Goal: Information Seeking & Learning: Learn about a topic

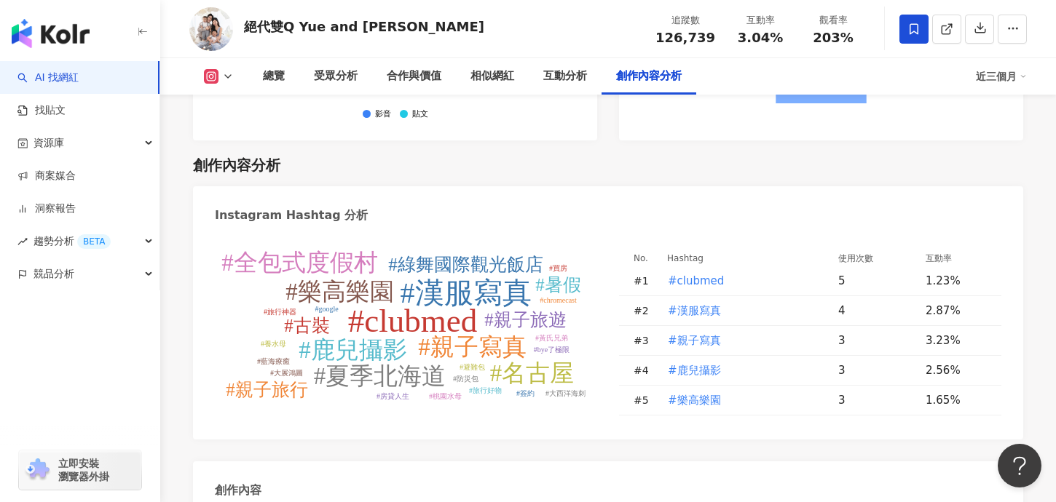
scroll to position [4394, 0]
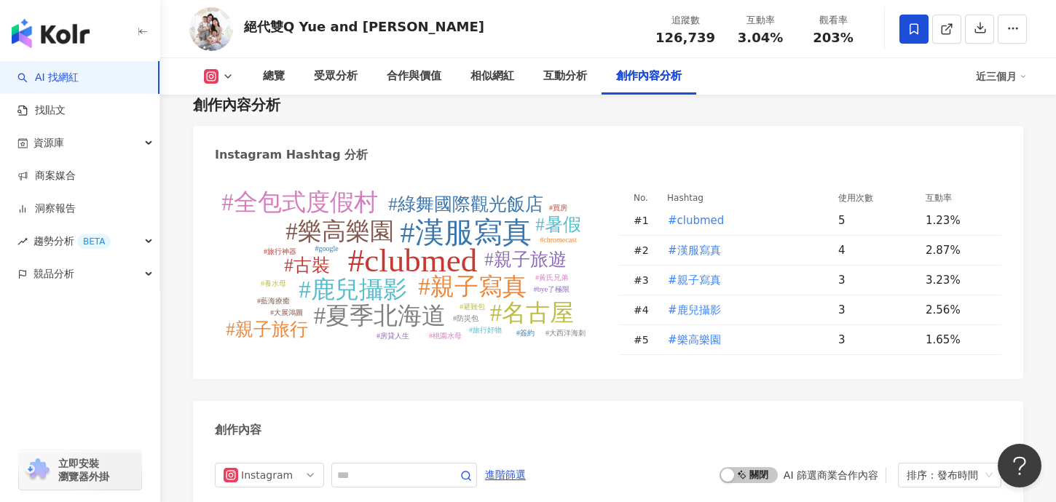
click at [824, 463] on div "啟動 關閉 AI 篩選商業合作內容 排序：發布時間" at bounding box center [860, 475] width 282 height 25
click at [755, 468] on span "啟動 關閉" at bounding box center [748, 476] width 58 height 16
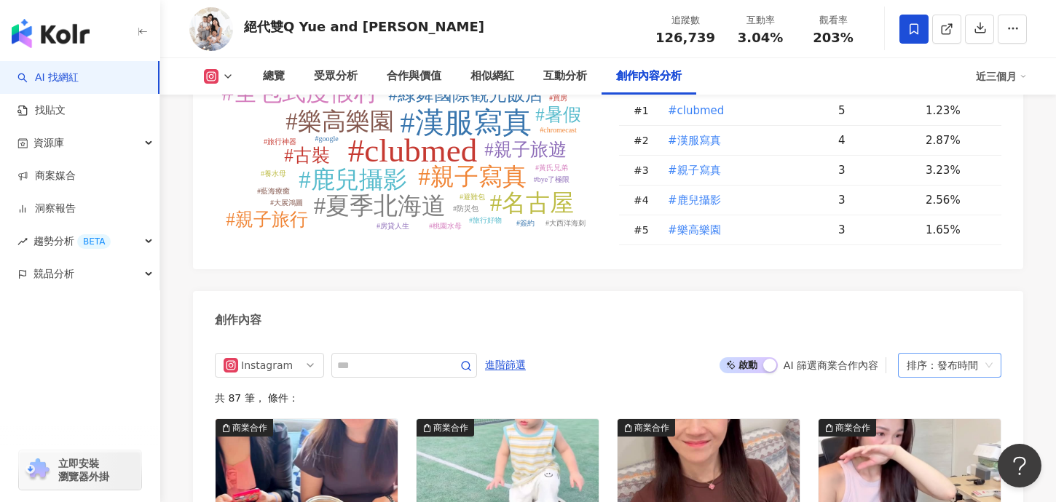
scroll to position [4506, 0]
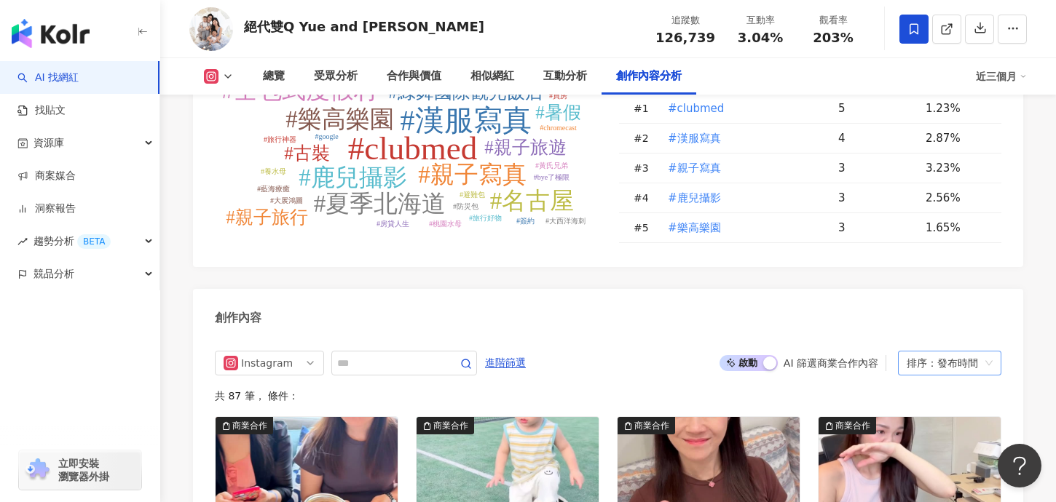
click at [946, 352] on div "排序：發布時間" at bounding box center [943, 363] width 73 height 23
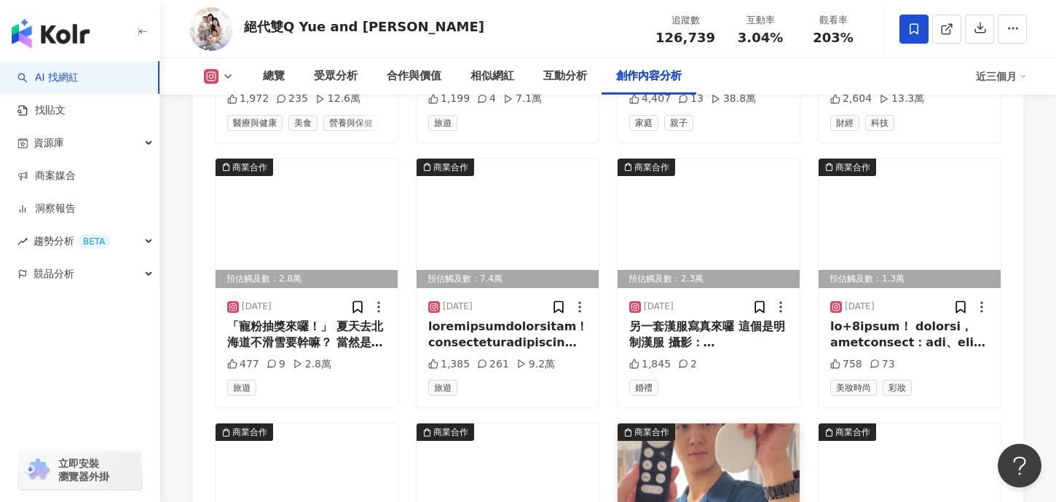
scroll to position [5041, 0]
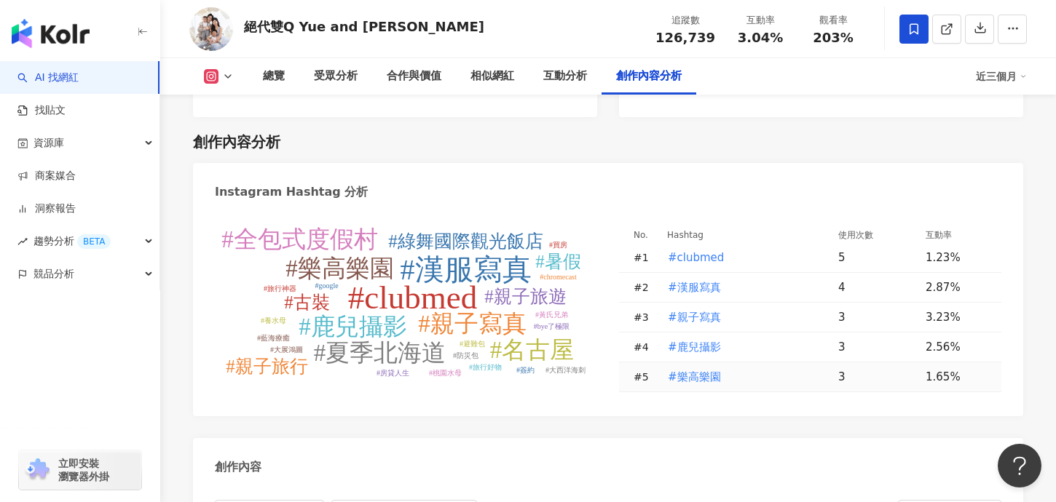
scroll to position [4359, 0]
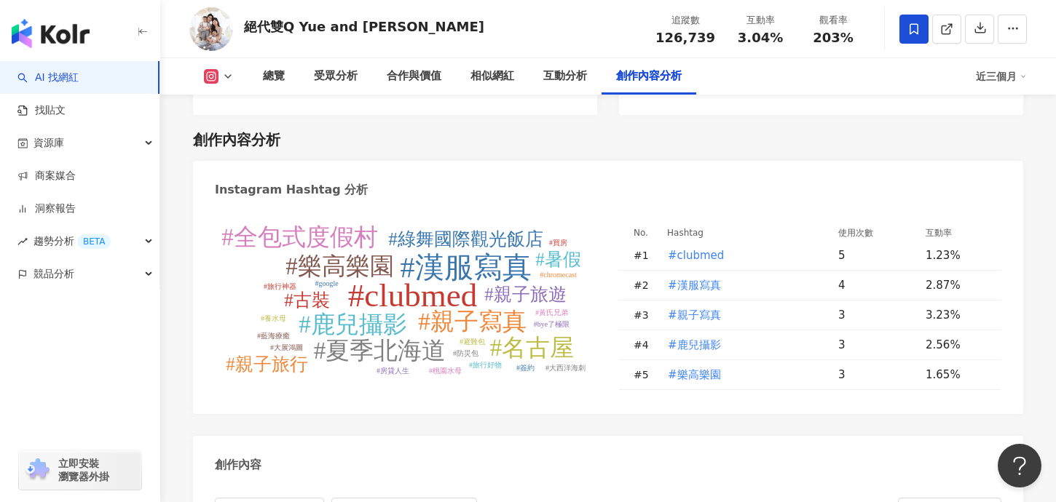
click at [1001, 76] on div "近三個月" at bounding box center [1001, 76] width 51 height 23
click at [1006, 111] on link "近三個月" at bounding box center [1007, 108] width 41 height 16
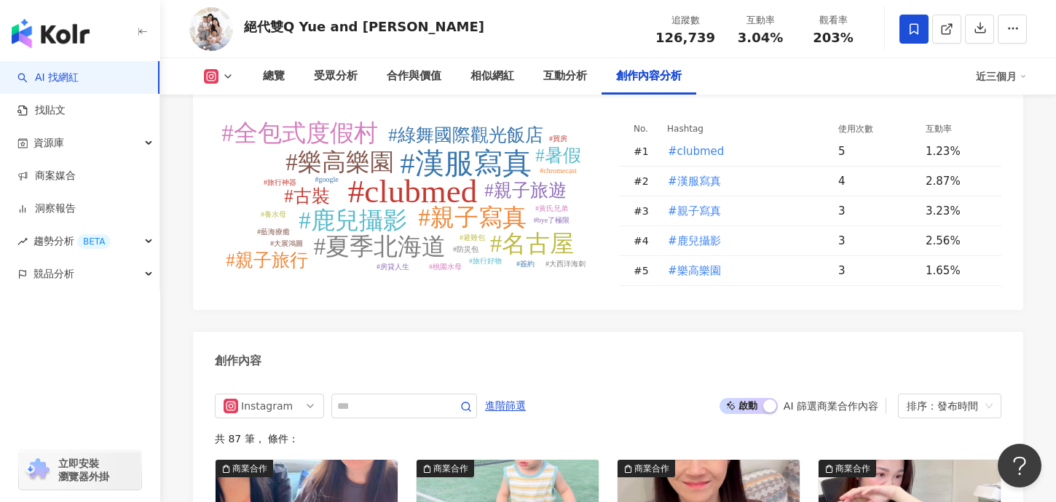
scroll to position [4472, 0]
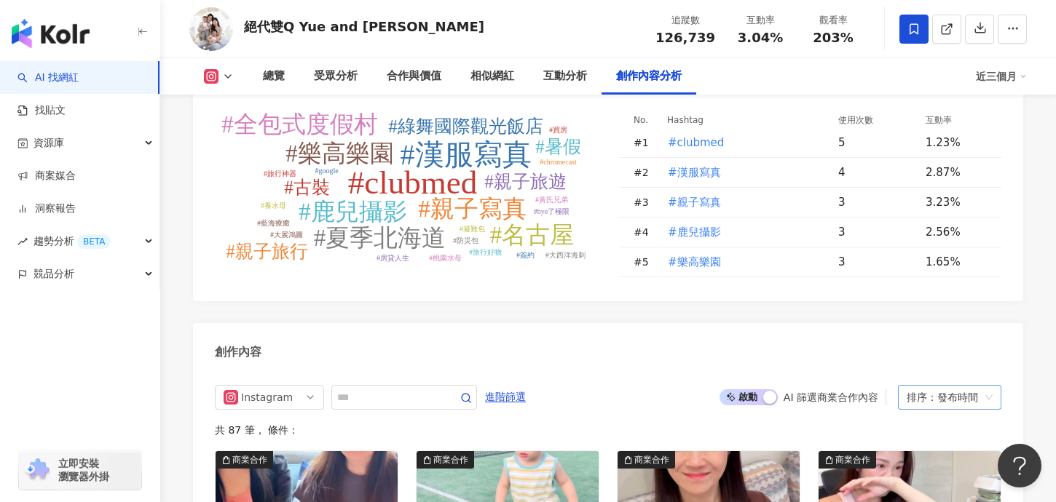
click at [966, 386] on div "排序：發布時間" at bounding box center [943, 397] width 73 height 23
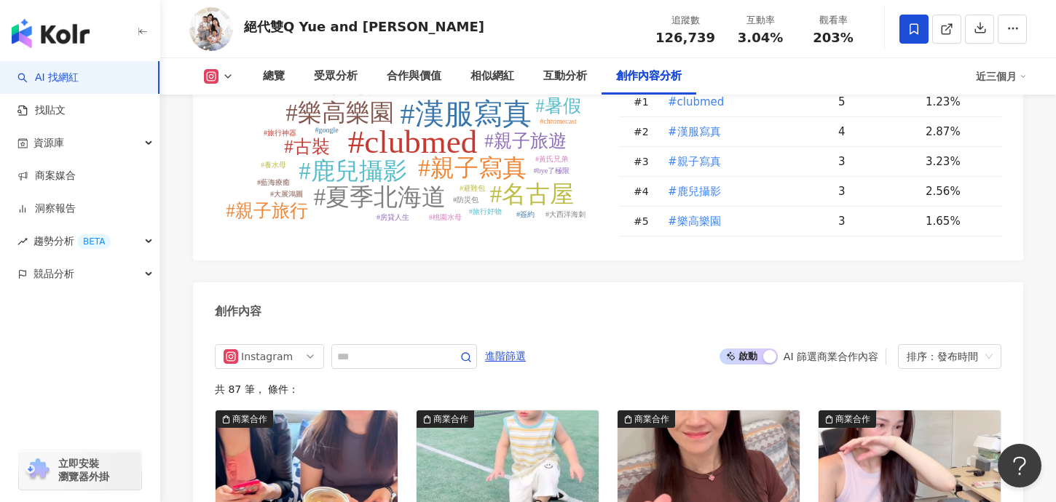
scroll to position [4522, 0]
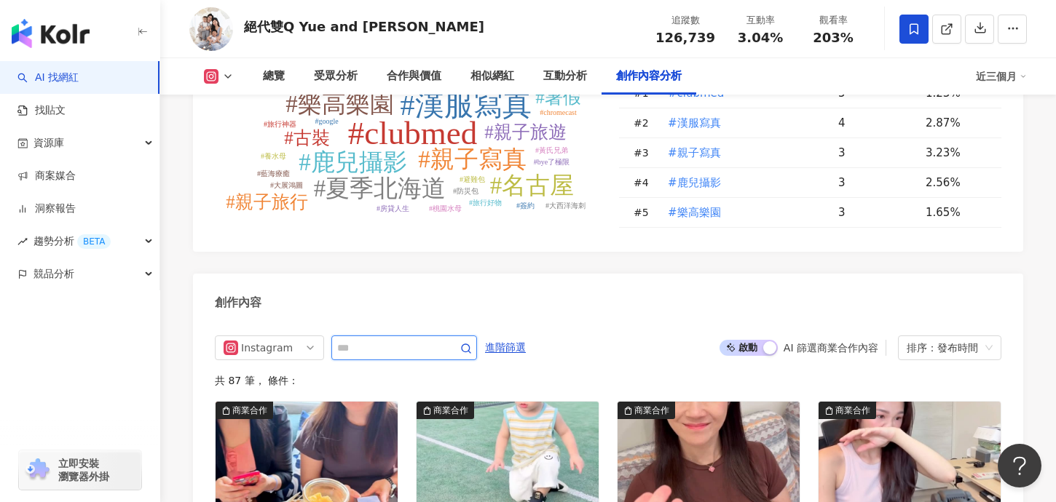
click at [416, 339] on input "text" at bounding box center [388, 347] width 102 height 17
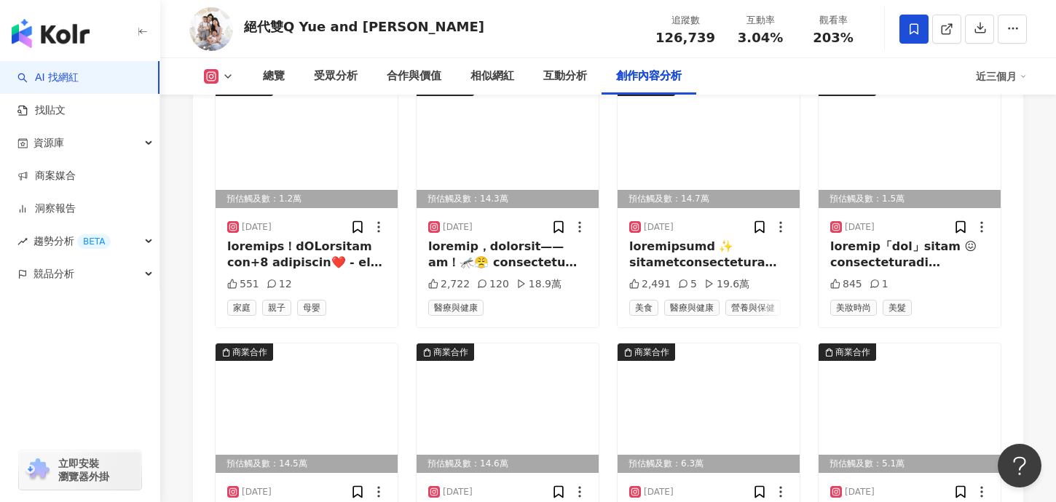
scroll to position [5907, 0]
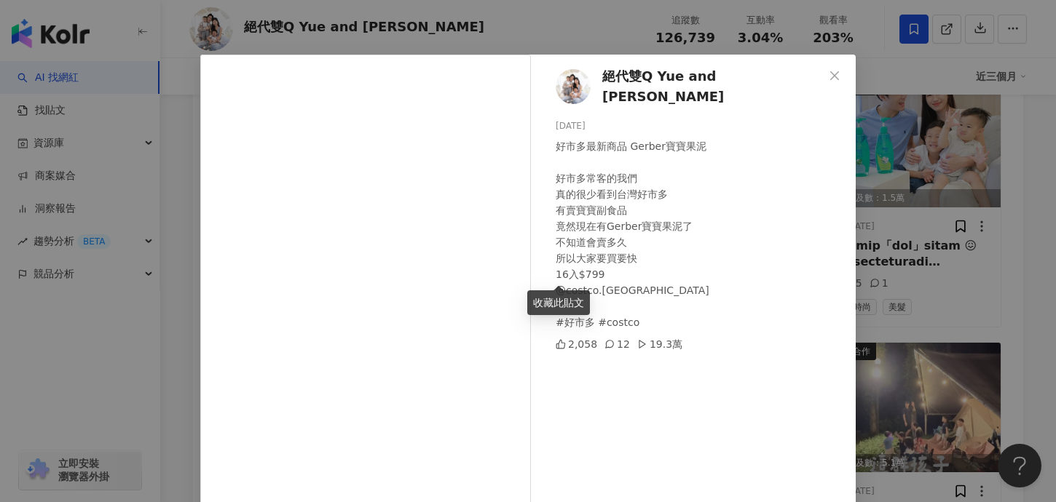
scroll to position [22, 0]
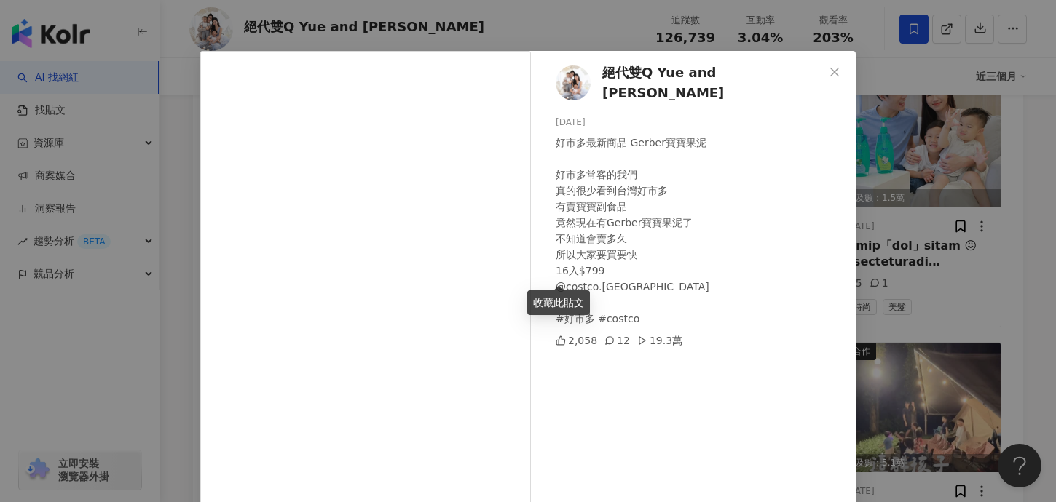
click at [897, 236] on div "絕代雙Q Yue and Wei 2025/5/13 好市多最新商品 Gerber寶寶果泥 好市多常客的我們 真的很少看到台灣好市多 有賣寶寶副食品 竟然現在…" at bounding box center [528, 251] width 1056 height 502
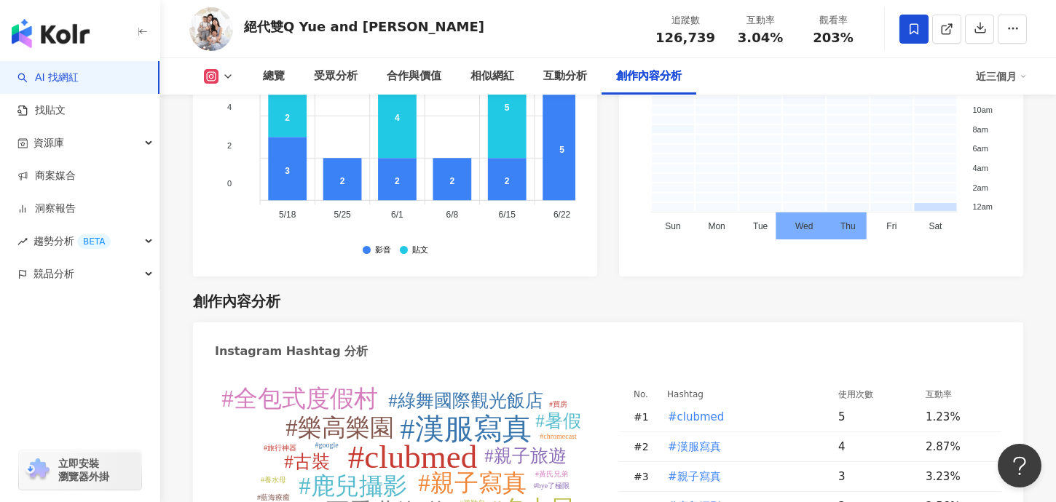
scroll to position [4423, 0]
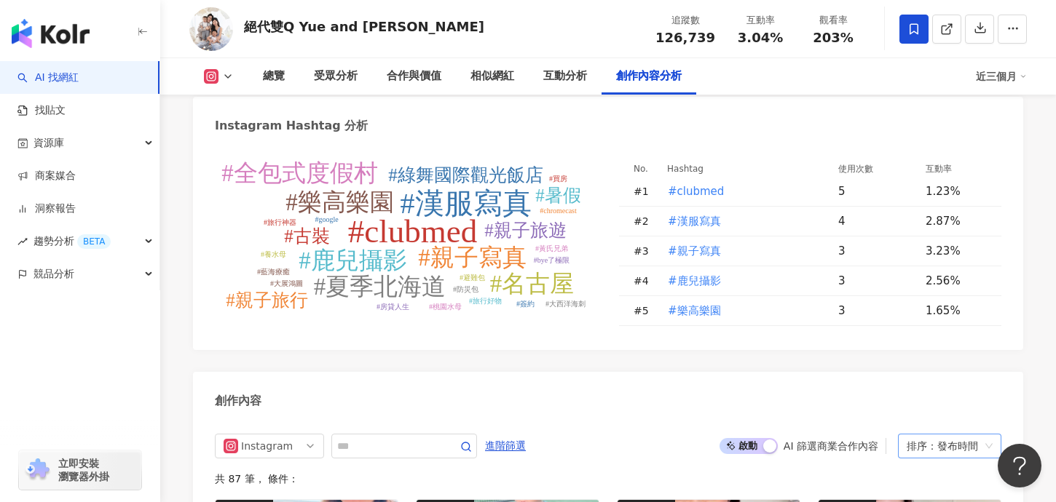
click at [958, 435] on div "排序：發布時間" at bounding box center [943, 446] width 73 height 23
click at [922, 314] on div "觀看數" at bounding box center [950, 309] width 80 height 16
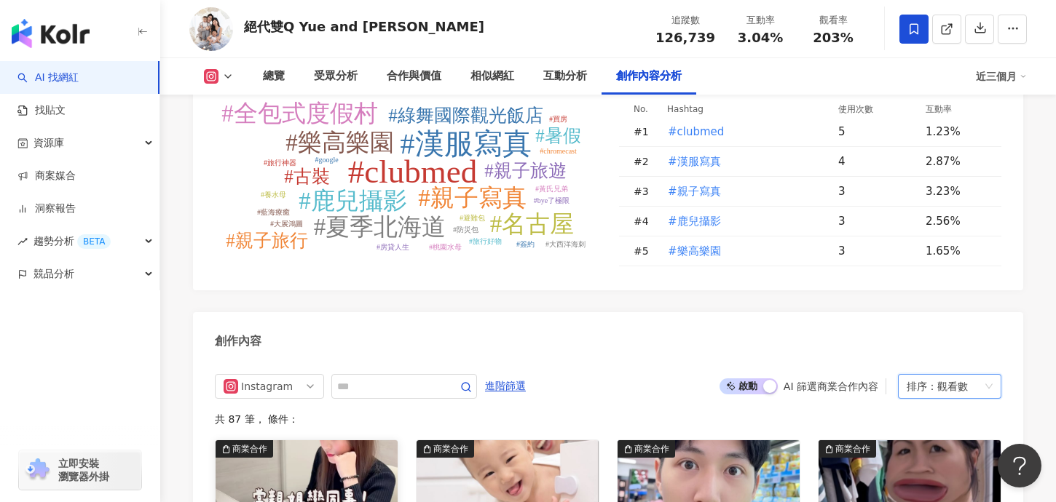
click at [303, 441] on img at bounding box center [307, 506] width 182 height 130
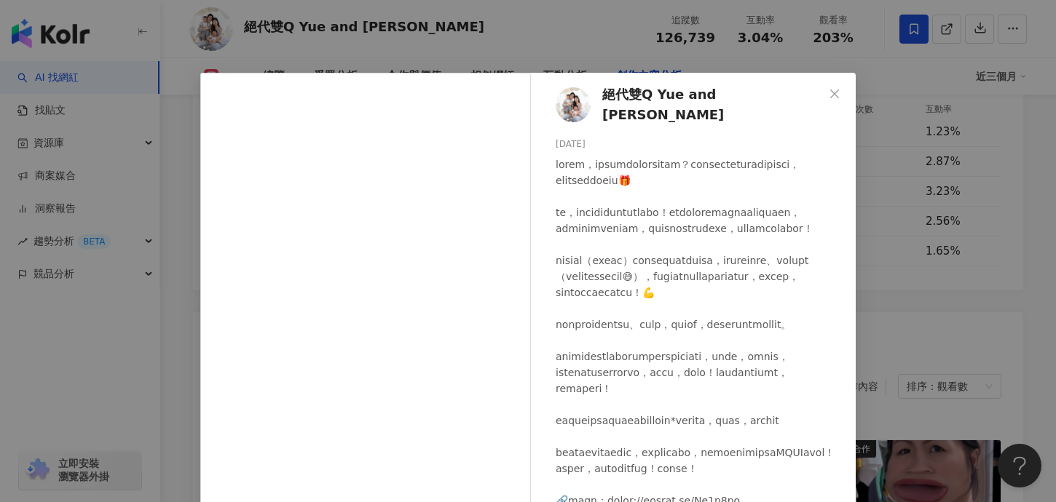
scroll to position [91, 0]
click at [975, 217] on div "絕代雙Q Yue and Wei 2025/1/2 4,461 10 656.3萬 查看原始貼文" at bounding box center [528, 251] width 1056 height 502
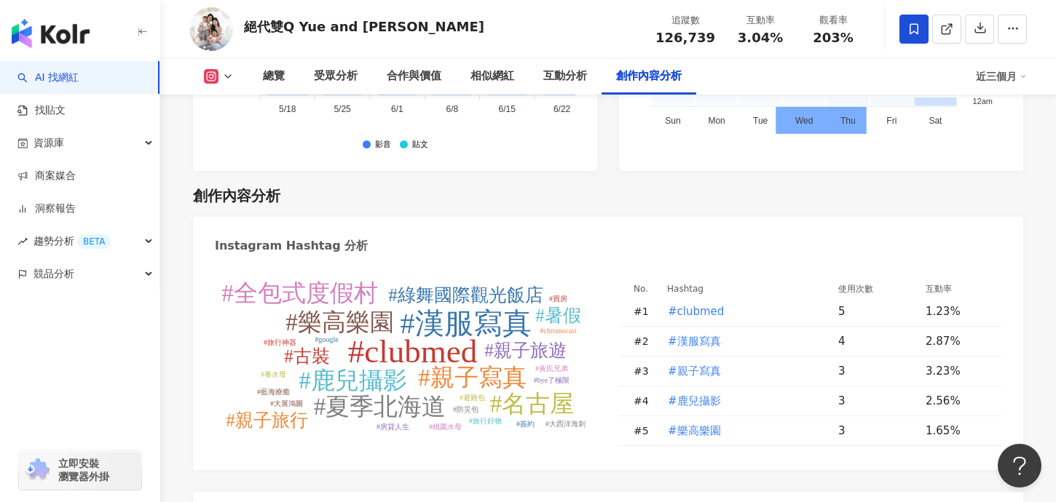
scroll to position [4326, 0]
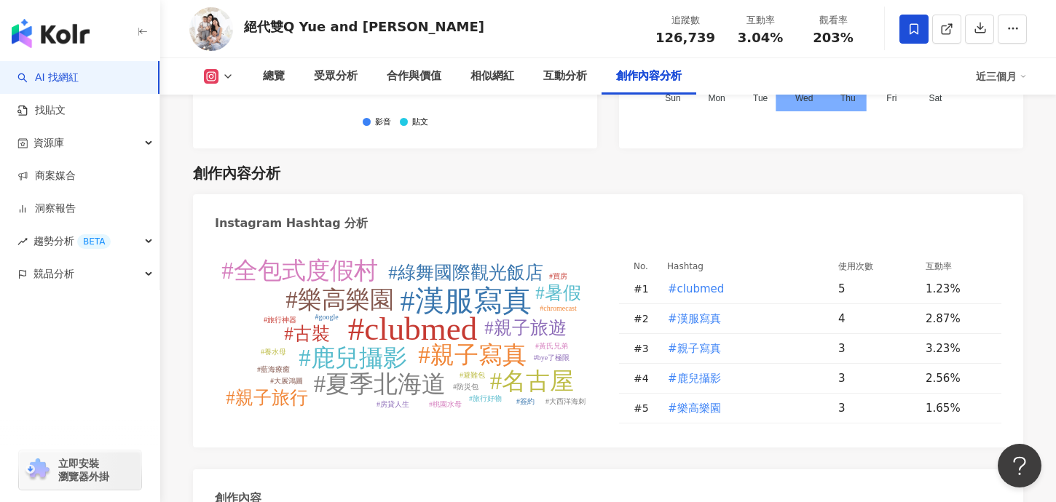
type input "*****"
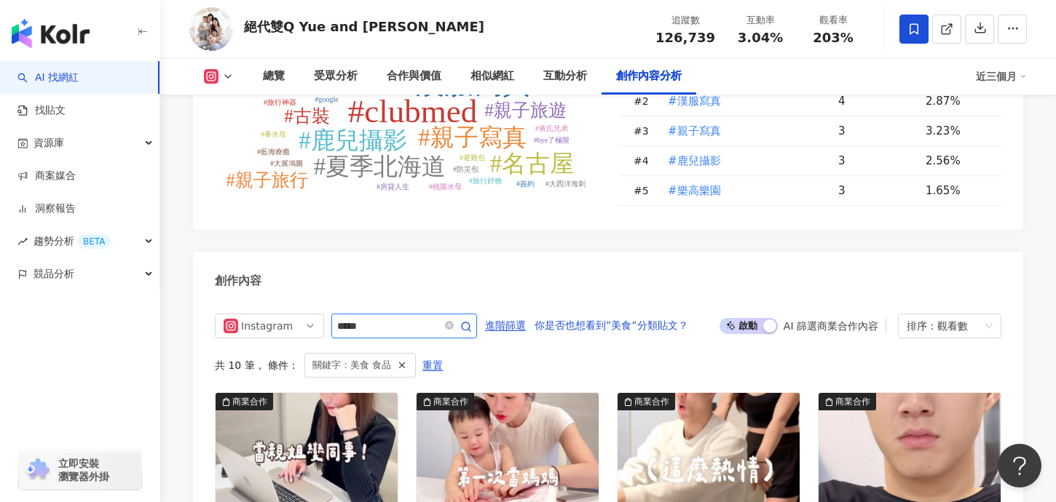
scroll to position [4549, 0]
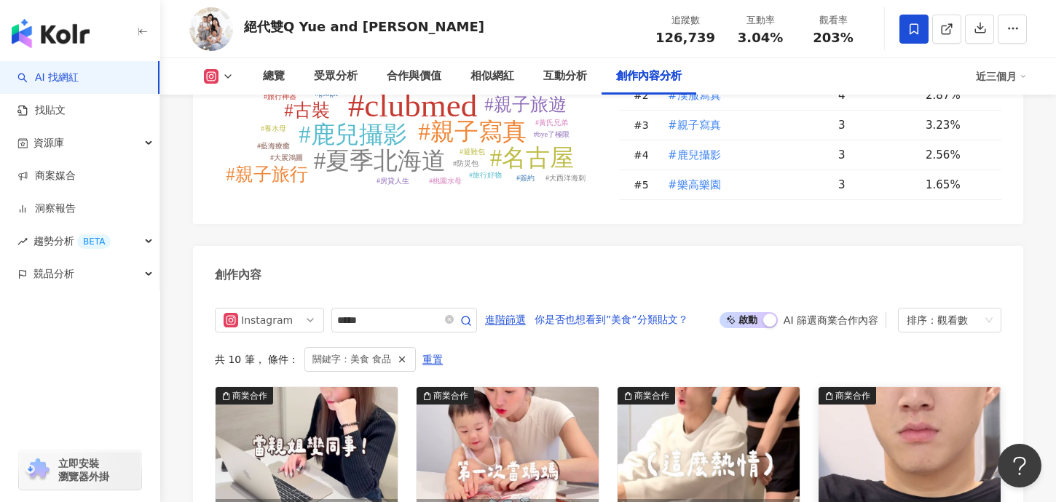
click at [926, 387] on img at bounding box center [910, 452] width 182 height 130
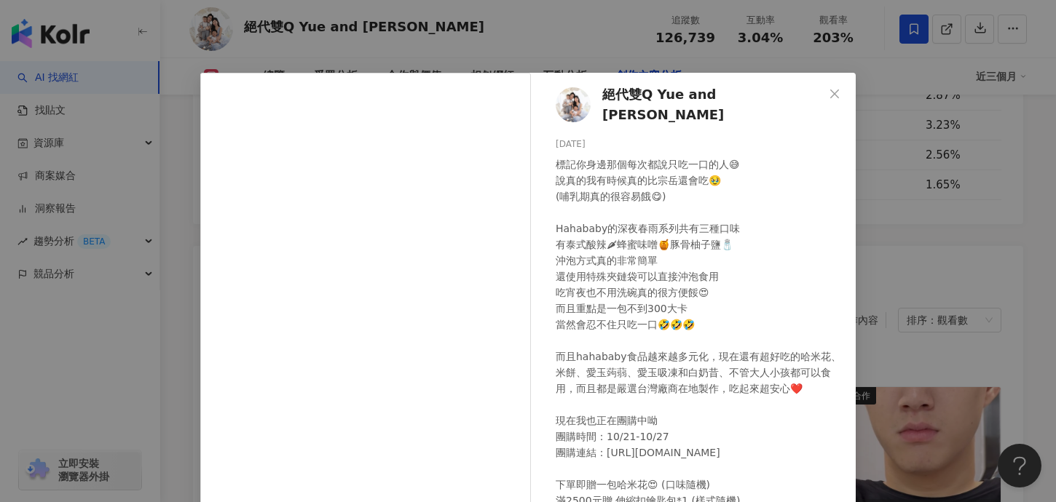
scroll to position [11, 0]
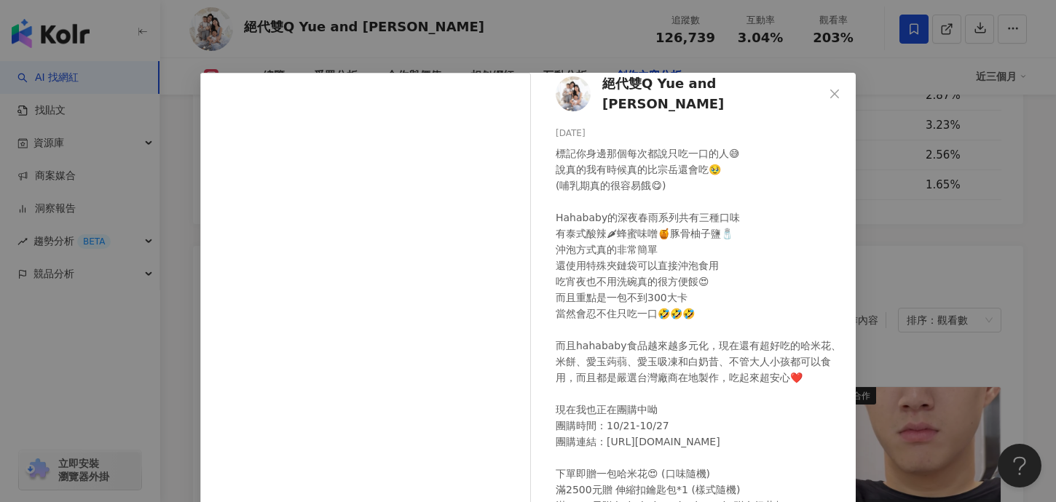
click at [918, 269] on div "絕代雙Q Yue and Wei 2024/10/21 3,365 10 20.2萬 查看原始貼文" at bounding box center [528, 251] width 1056 height 502
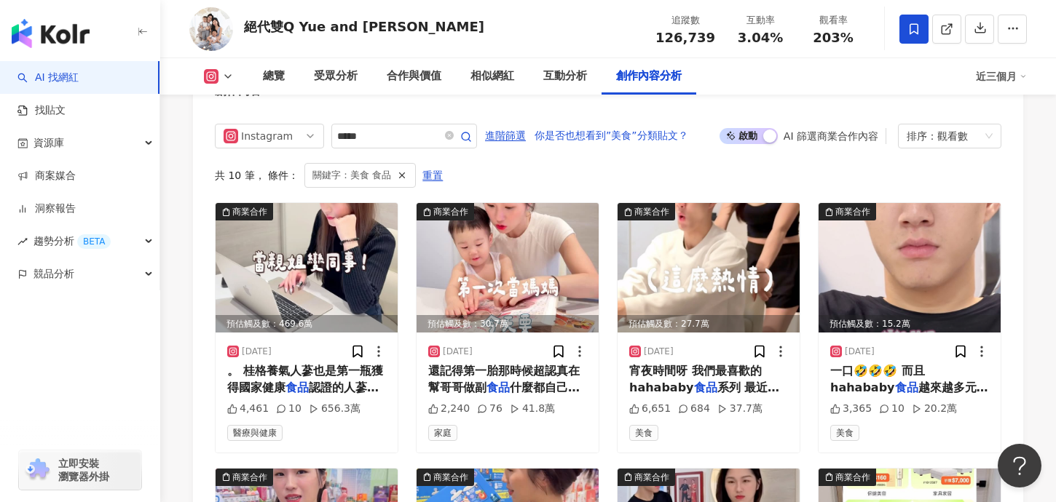
scroll to position [4742, 0]
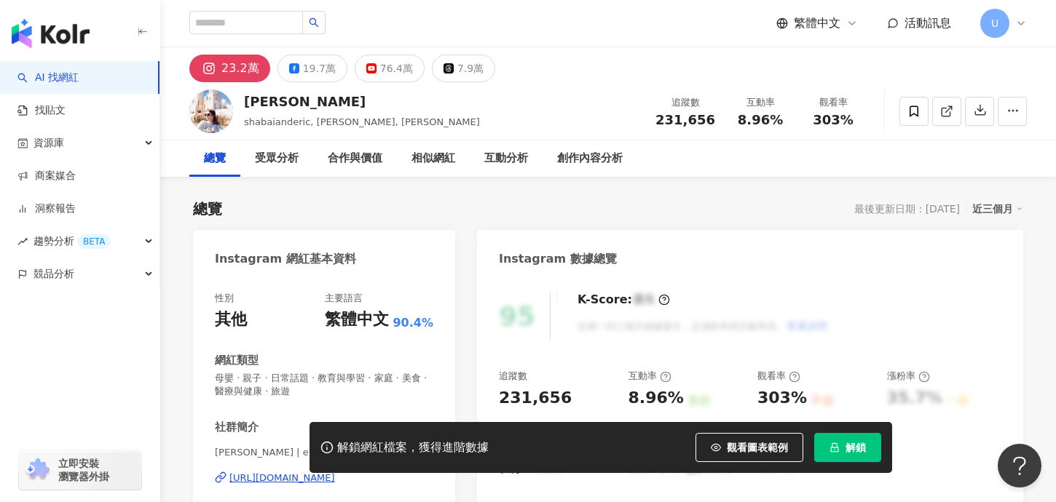
click at [837, 450] on icon "lock" at bounding box center [834, 448] width 10 height 10
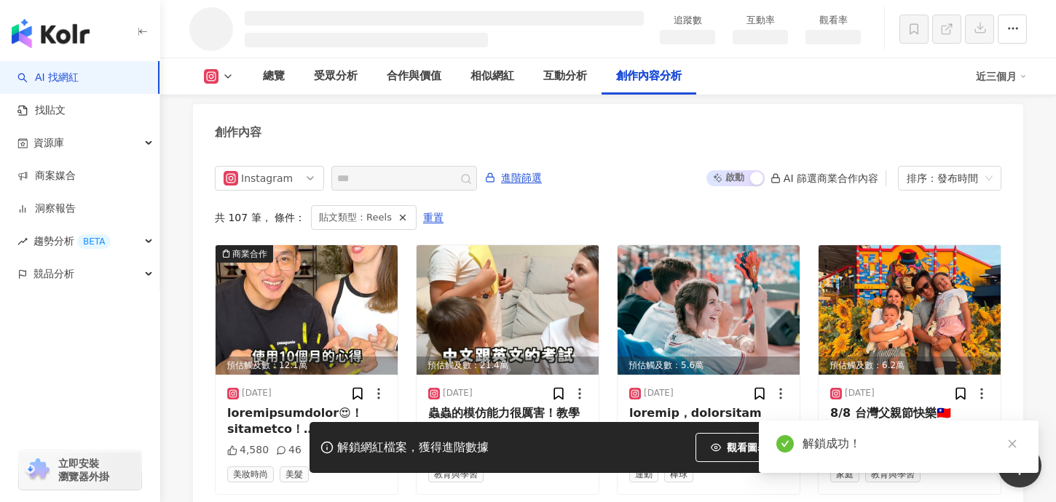
scroll to position [3999, 0]
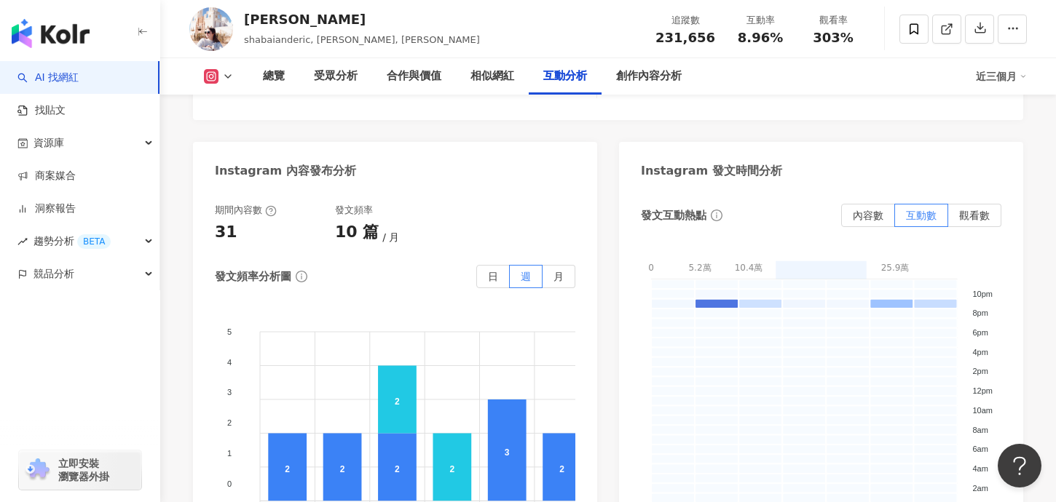
scroll to position [3914, 0]
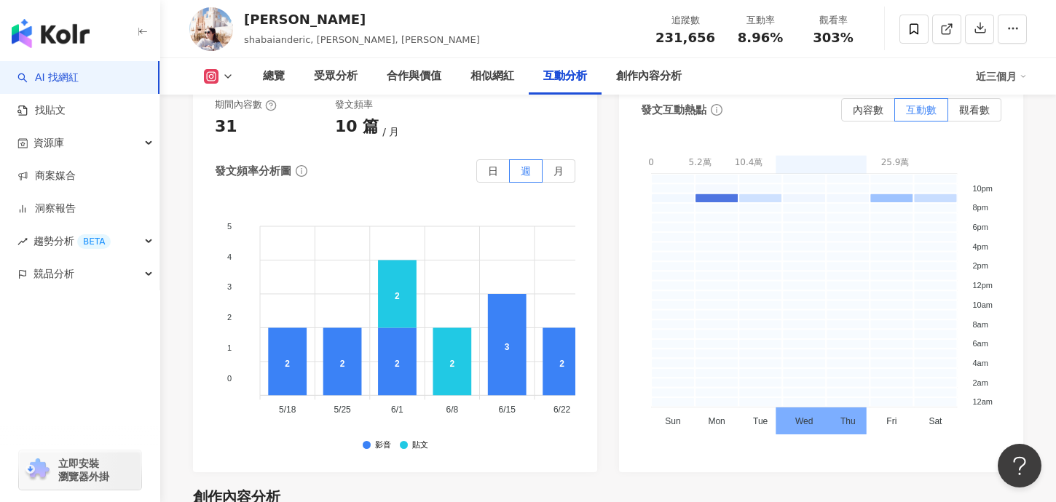
click at [659, 29] on div "追蹤數 231,656" at bounding box center [685, 28] width 77 height 31
click at [660, 65] on div "創作內容分析" at bounding box center [649, 76] width 95 height 36
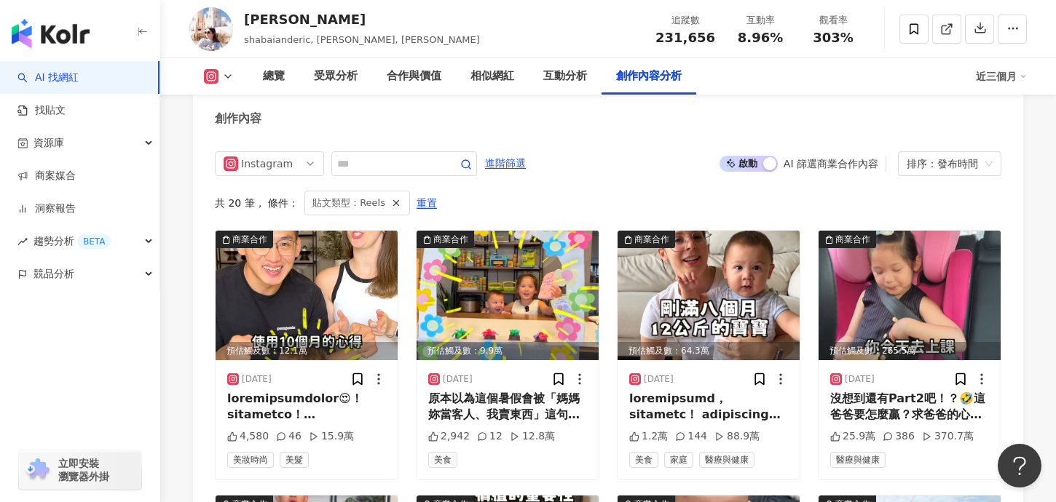
scroll to position [4554, 0]
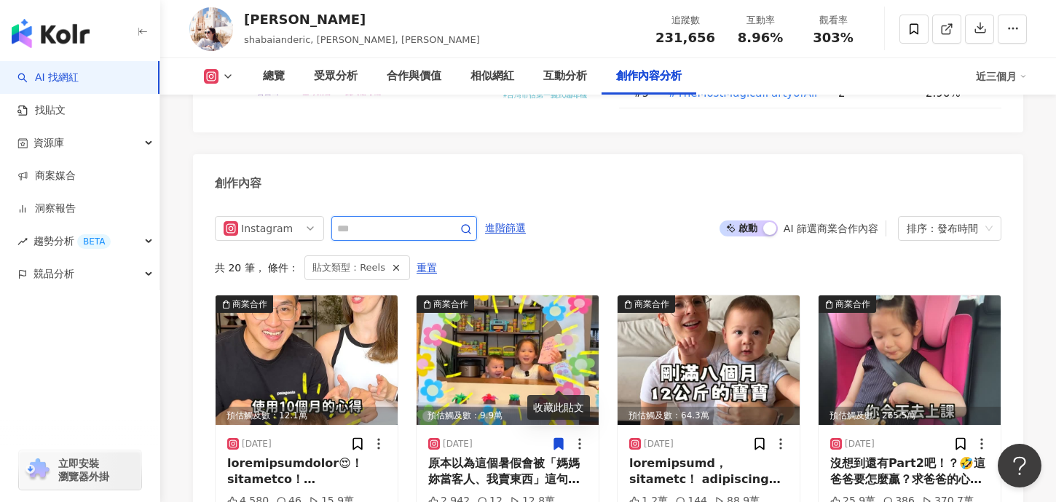
click at [386, 220] on input "text" at bounding box center [388, 228] width 102 height 17
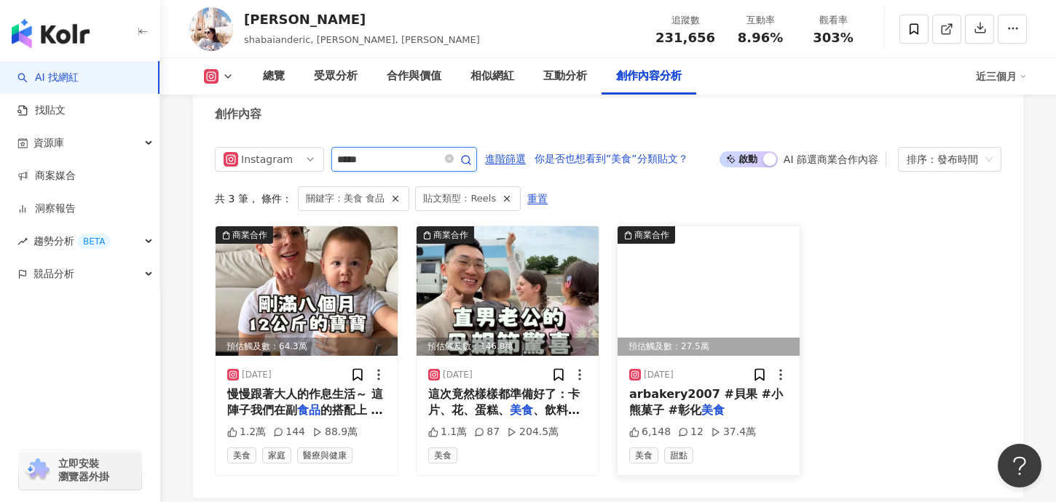
scroll to position [4505, 0]
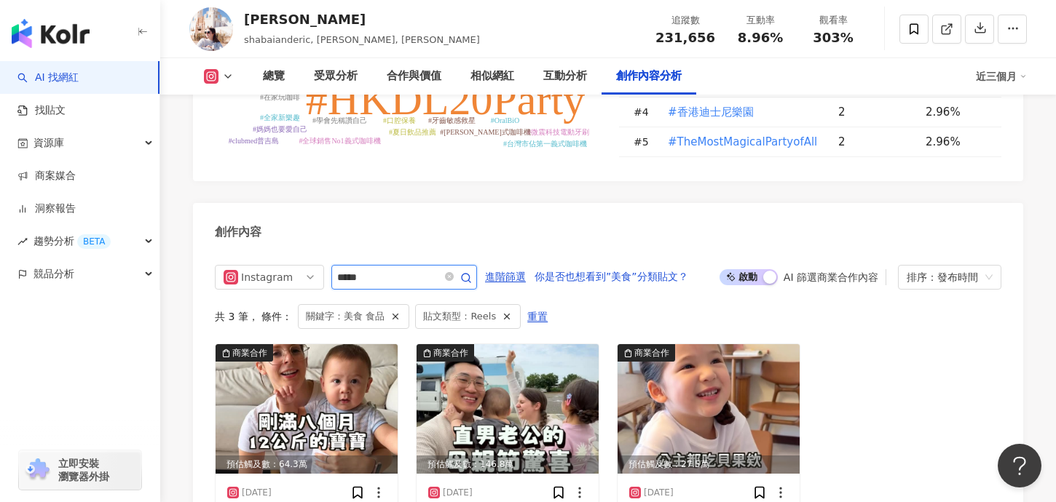
click at [385, 269] on input "*****" at bounding box center [388, 277] width 102 height 17
type input "**"
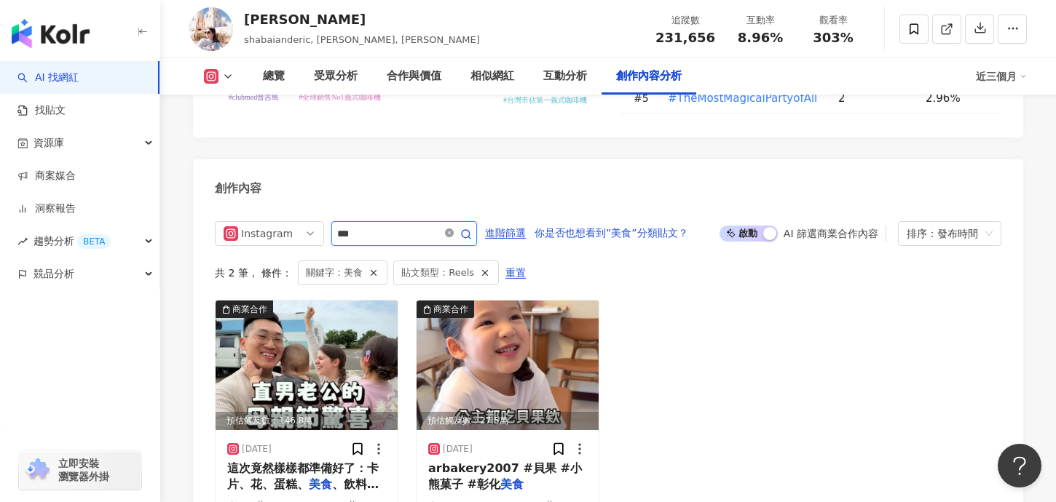
click at [454, 229] on icon "close-circle" at bounding box center [449, 233] width 9 height 9
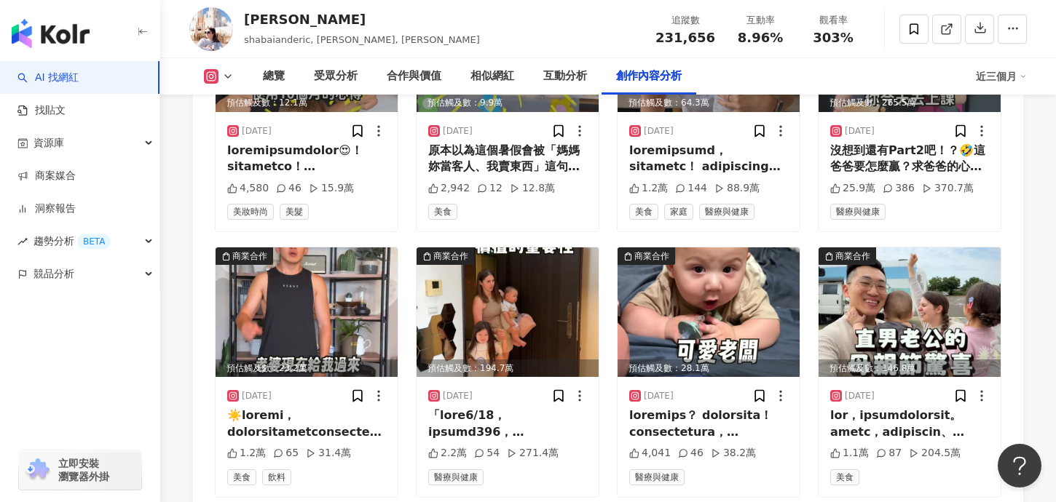
scroll to position [4867, 0]
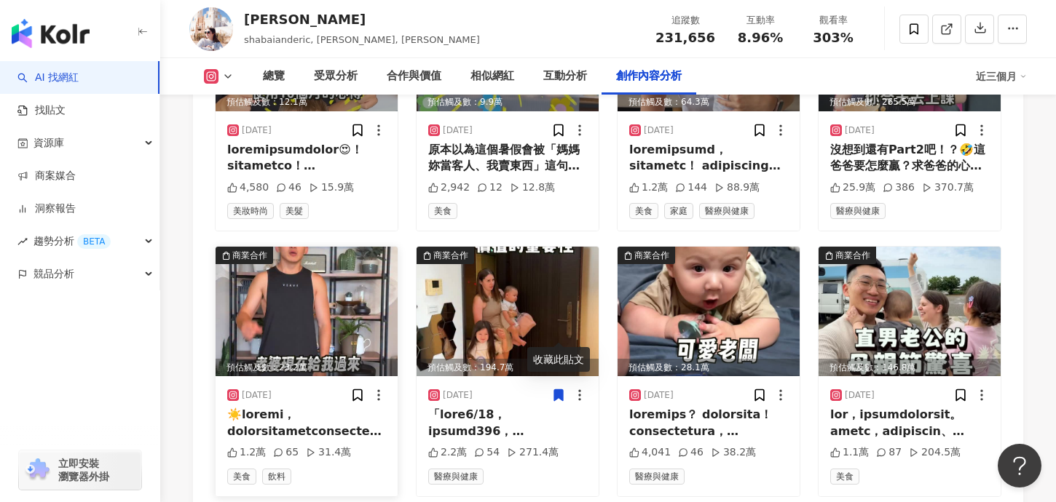
click at [343, 407] on div at bounding box center [306, 423] width 159 height 33
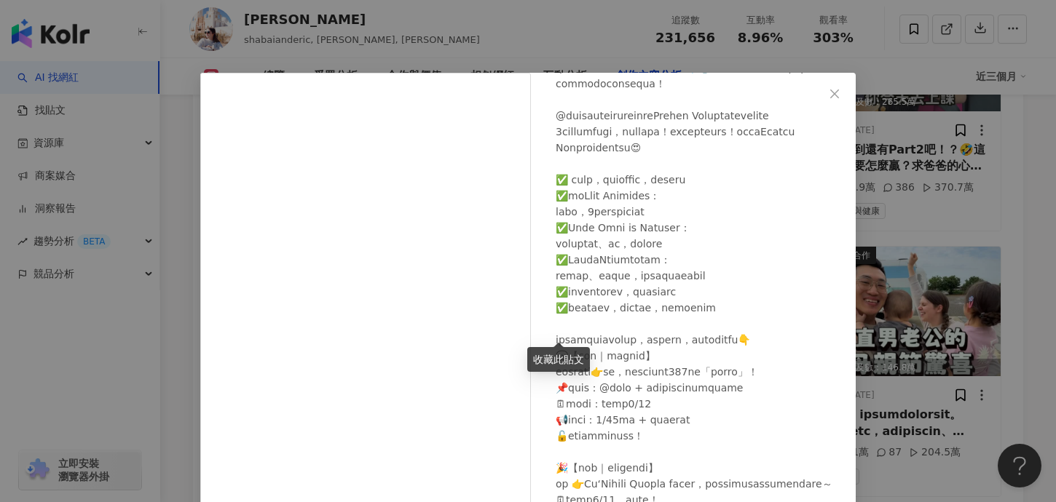
scroll to position [251, 0]
click at [895, 325] on div "莎白 2025/7/5 1.2萬 65 31.4萬 查看原始貼文" at bounding box center [528, 251] width 1056 height 502
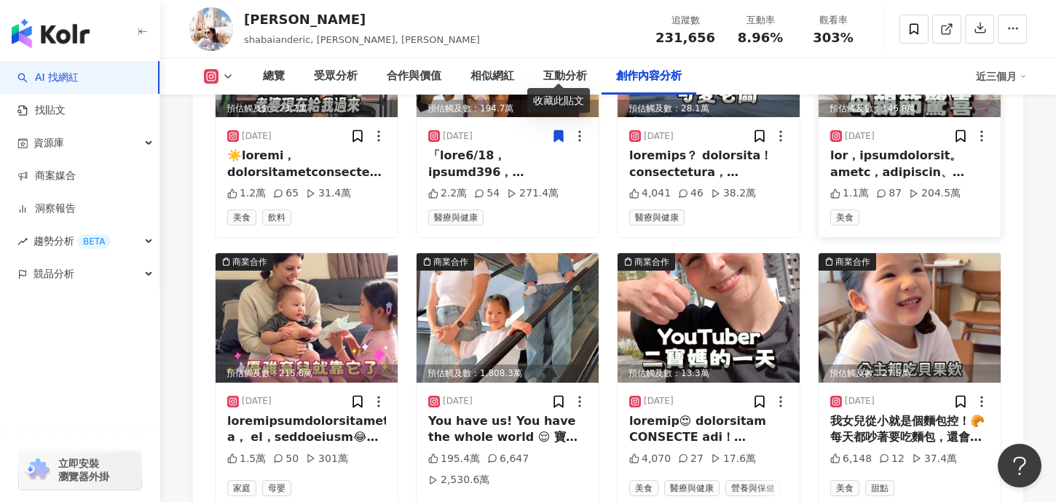
scroll to position [5135, 0]
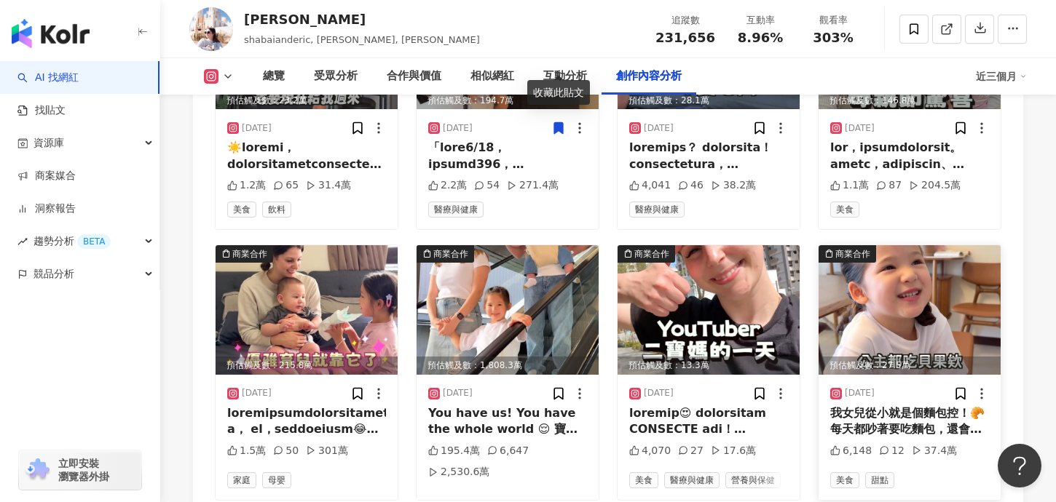
click at [894, 276] on img at bounding box center [910, 310] width 182 height 130
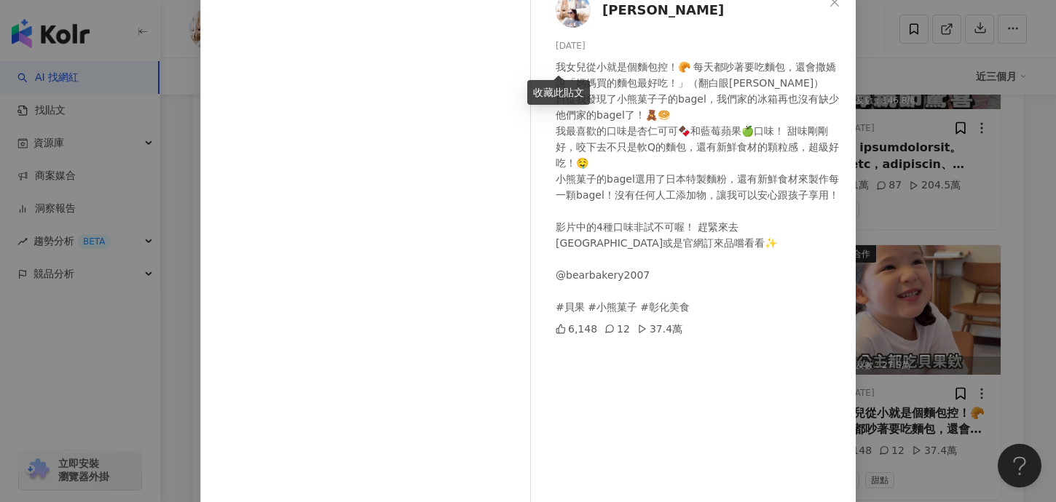
scroll to position [90, 0]
click at [995, 307] on div "莎白 2025/3/18 我女兒從小就是個麵包控！🥐 每天都吵著要吃麵包，還會撒嬌說「媽媽買的麵包最好吃！」（翻白眼哈哈哈哈 😆） 自從我發現了小熊菓子子的b…" at bounding box center [528, 251] width 1056 height 502
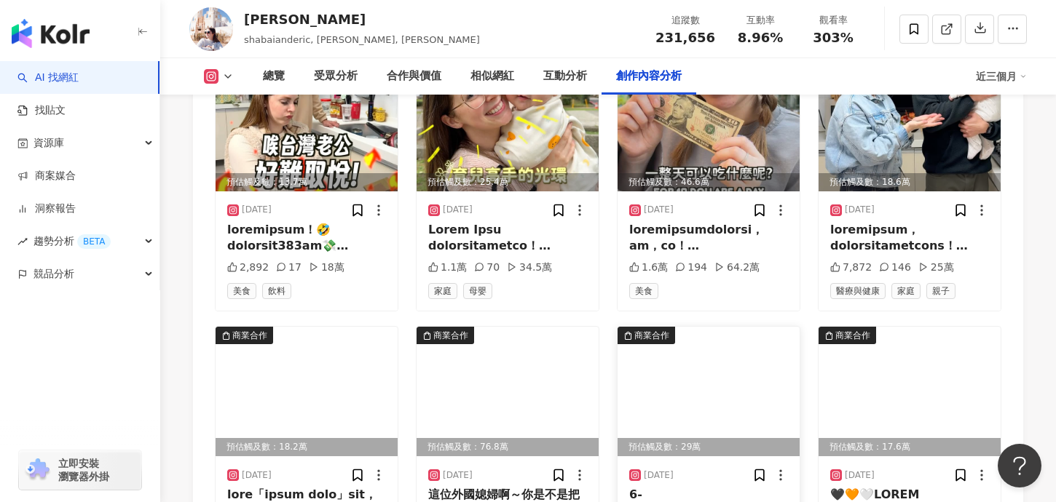
scroll to position [5590, 0]
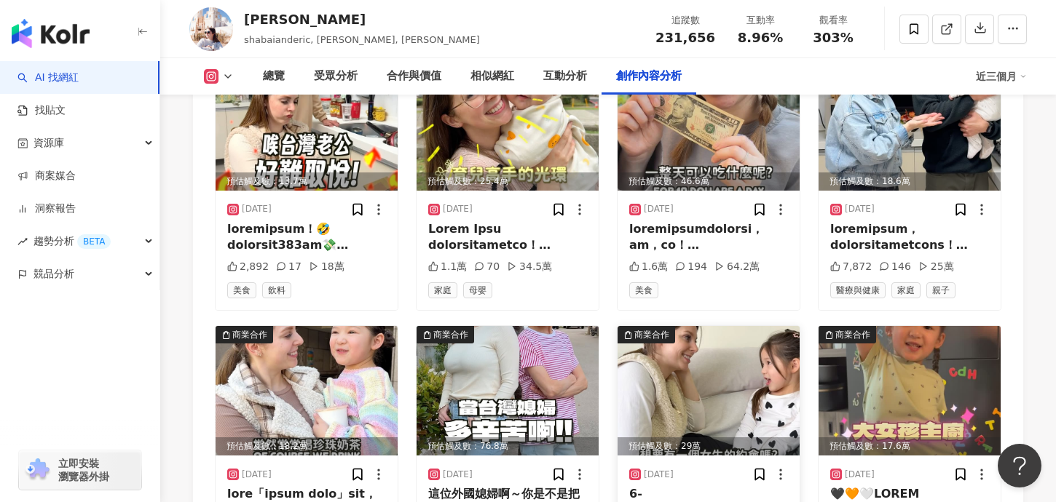
click at [718, 326] on img at bounding box center [709, 391] width 182 height 130
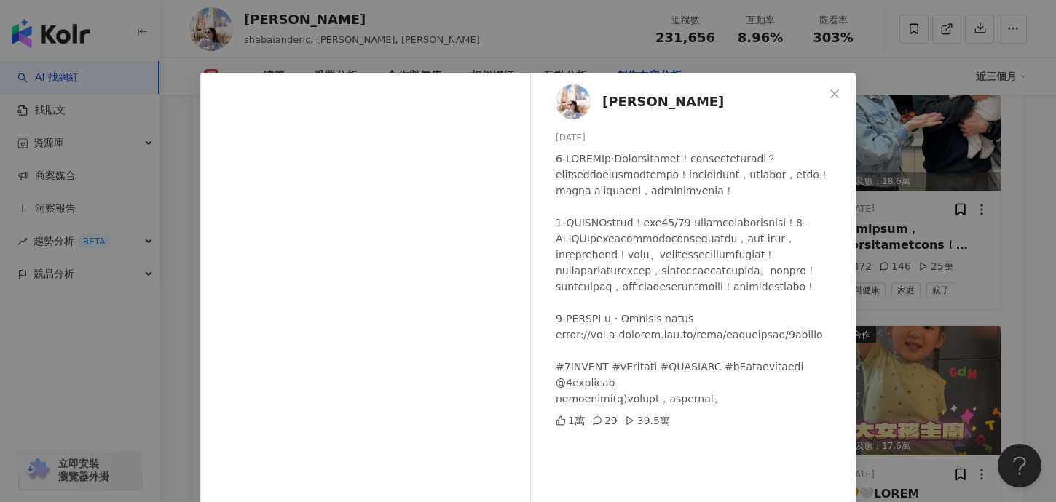
scroll to position [50, 0]
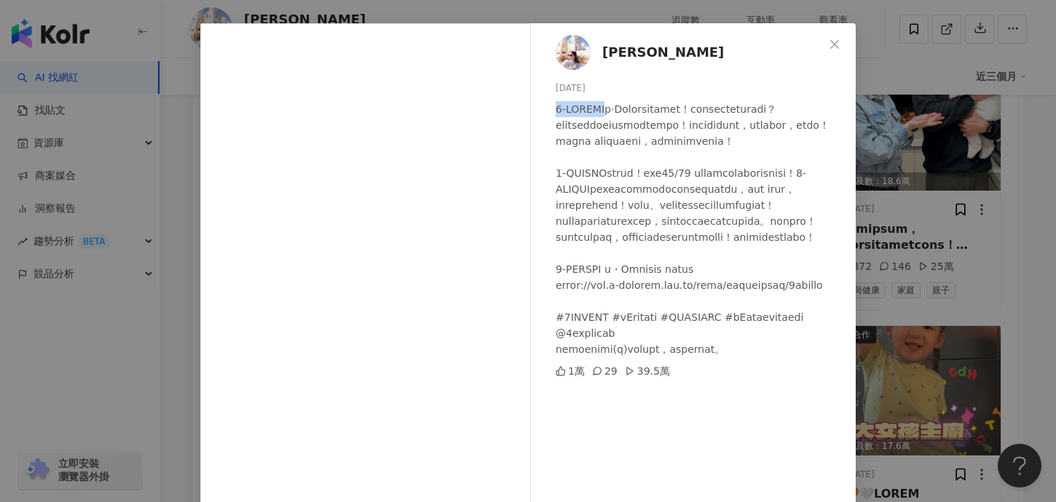
copy div "7-ELEVEN"
drag, startPoint x: 555, startPoint y: 105, endPoint x: 603, endPoint y: 109, distance: 48.3
click at [603, 109] on div "莎白 2024/12/9 1萬 29 39.5萬" at bounding box center [697, 283] width 318 height 521
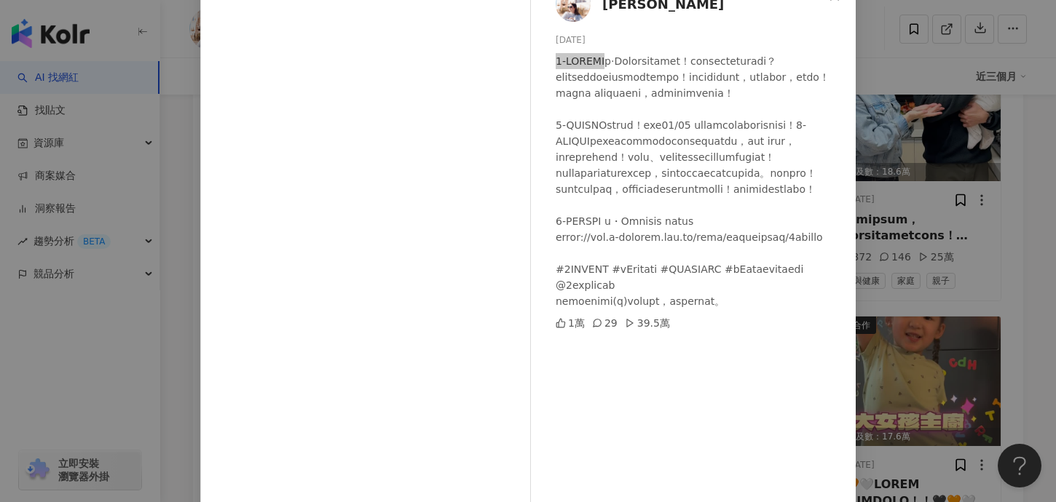
scroll to position [141, 0]
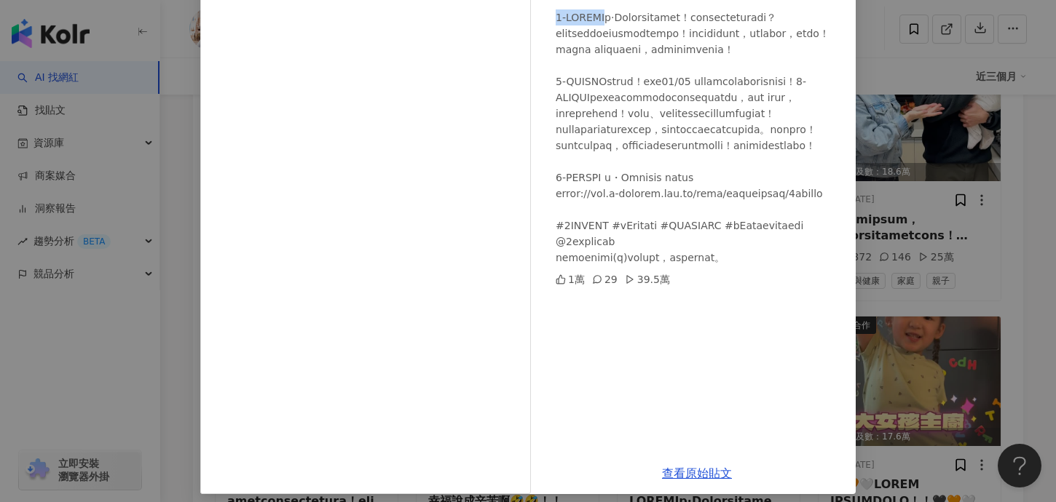
click at [960, 87] on div "莎白 [DATE] 1萬 29 39.5萬 查看原始貼文" at bounding box center [528, 251] width 1056 height 502
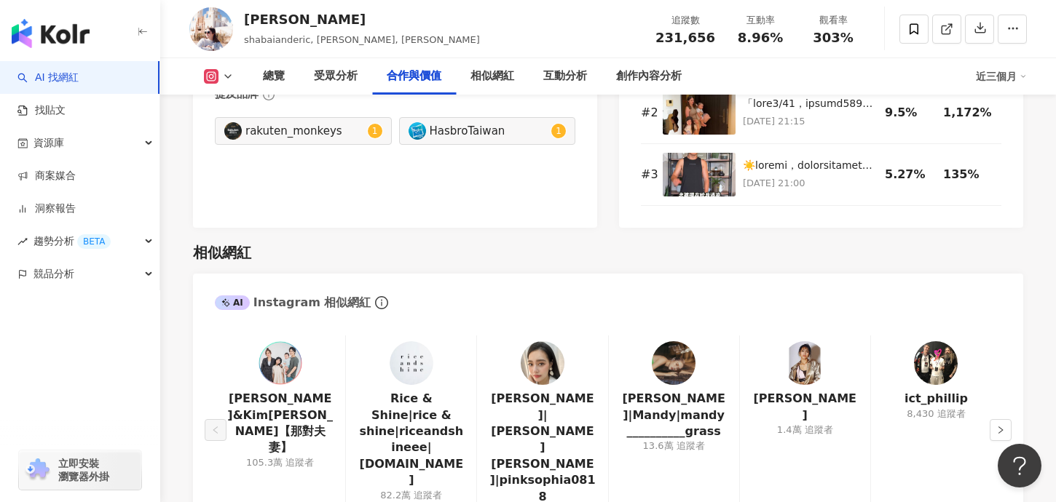
scroll to position [2394, 0]
